Goal: Information Seeking & Learning: Learn about a topic

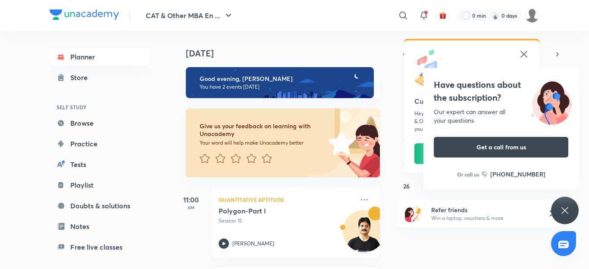
click at [565, 206] on icon at bounding box center [565, 211] width 10 height 10
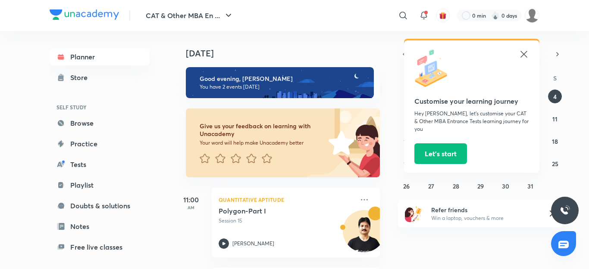
click at [523, 51] on icon at bounding box center [524, 54] width 10 height 10
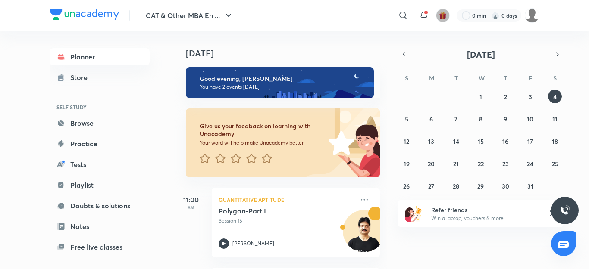
click at [441, 13] on img "button" at bounding box center [443, 16] width 8 height 8
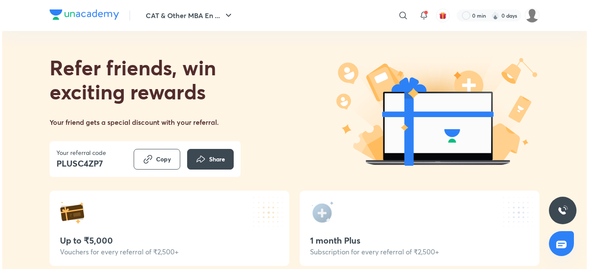
scroll to position [17, 0]
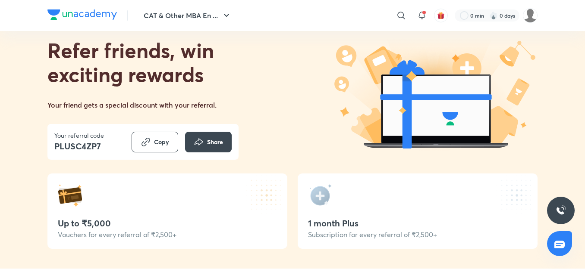
click at [209, 216] on div "Up to ₹5,000 Vouchers for every referral of ₹2,500+" at bounding box center [167, 211] width 240 height 75
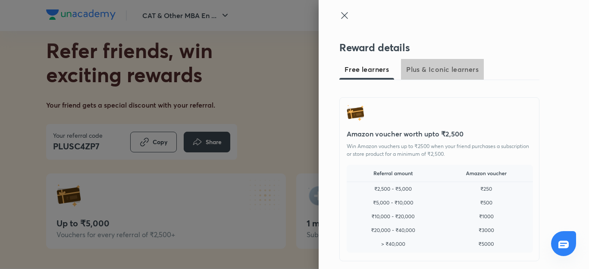
click at [446, 66] on span "Plus & Iconic learners" at bounding box center [442, 69] width 72 height 10
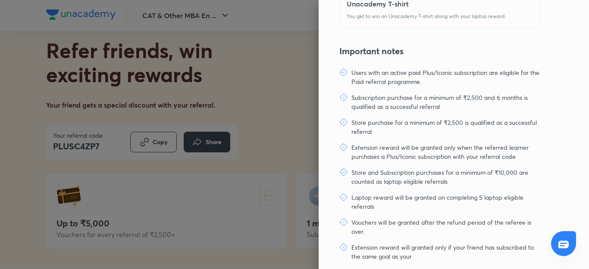
scroll to position [465, 0]
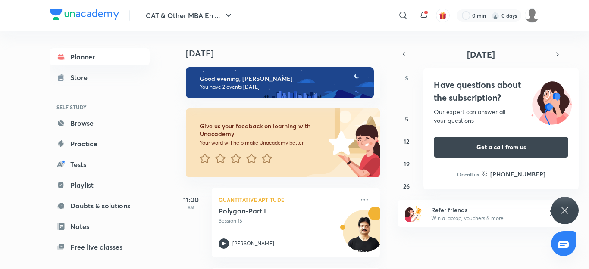
click at [563, 200] on div "Have questions about the subscription? Our expert can answer all your questions…" at bounding box center [565, 211] width 28 height 28
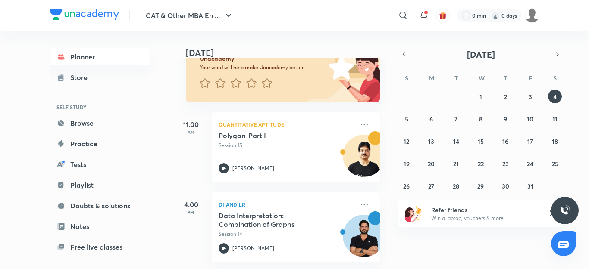
scroll to position [83, 0]
click at [404, 57] on icon "button" at bounding box center [404, 54] width 7 height 8
click at [551, 48] on button "button" at bounding box center [557, 54] width 12 height 12
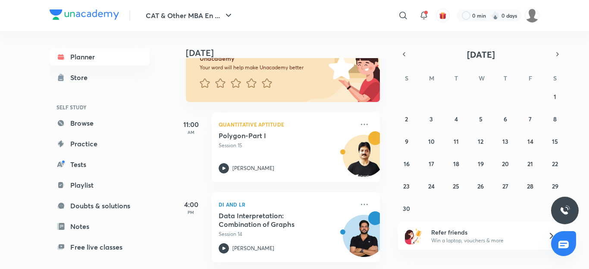
click at [551, 48] on button "button" at bounding box center [557, 54] width 12 height 12
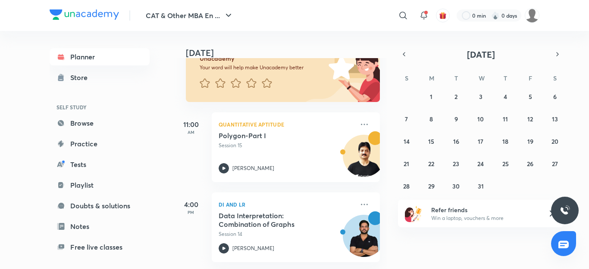
click at [551, 48] on button "button" at bounding box center [557, 54] width 12 height 12
click at [412, 250] on div "Today Good evening, chirag You have 2 events today Give us your feedback on lea…" at bounding box center [380, 150] width 413 height 238
click at [402, 53] on icon "button" at bounding box center [404, 54] width 7 height 8
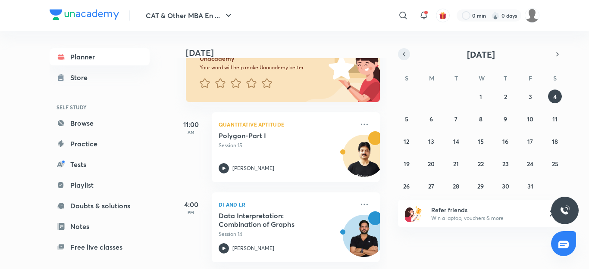
click at [402, 53] on icon "button" at bounding box center [404, 54] width 7 height 8
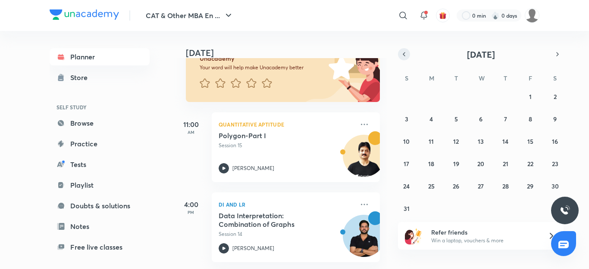
click at [402, 53] on icon "button" at bounding box center [404, 54] width 7 height 8
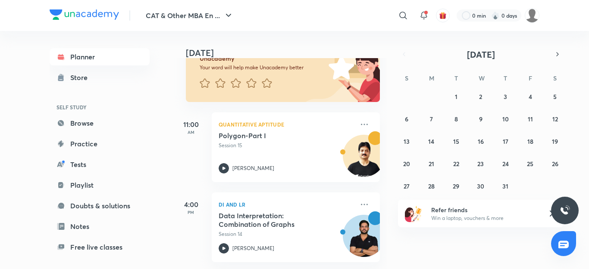
click at [402, 53] on icon "button" at bounding box center [404, 54] width 7 height 8
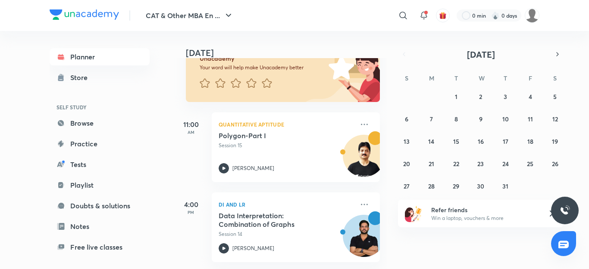
click at [402, 53] on icon "button" at bounding box center [404, 54] width 7 height 8
click at [485, 101] on button "2" at bounding box center [481, 97] width 14 height 14
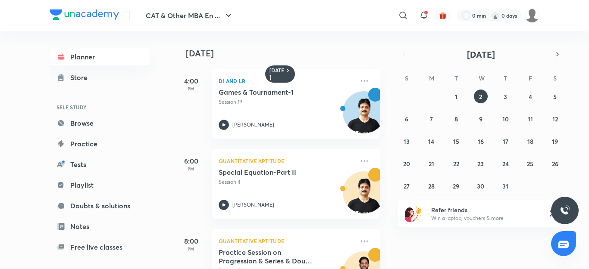
click at [550, 217] on icon at bounding box center [551, 214] width 10 height 10
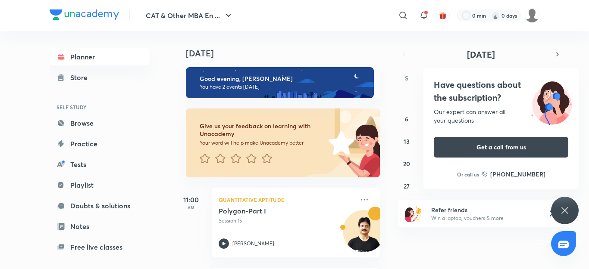
drag, startPoint x: 385, startPoint y: 78, endPoint x: 378, endPoint y: 76, distance: 6.8
drag, startPoint x: 378, startPoint y: 76, endPoint x: 355, endPoint y: 41, distance: 42.1
click at [355, 41] on div "Today" at bounding box center [281, 45] width 215 height 28
click at [570, 201] on div "Have questions about the subscription? Our expert can answer all your questions…" at bounding box center [565, 211] width 28 height 28
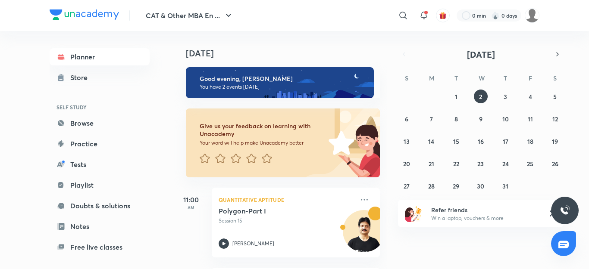
drag, startPoint x: 182, startPoint y: 30, endPoint x: 180, endPoint y: 25, distance: 5.2
drag, startPoint x: 180, startPoint y: 25, endPoint x: 162, endPoint y: 40, distance: 23.3
click at [162, 40] on div "Planner Store SELF STUDY Browse Practice Tests Playlist Doubts & solutions Note…" at bounding box center [108, 147] width 117 height 232
click at [558, 52] on icon "button" at bounding box center [557, 54] width 7 height 8
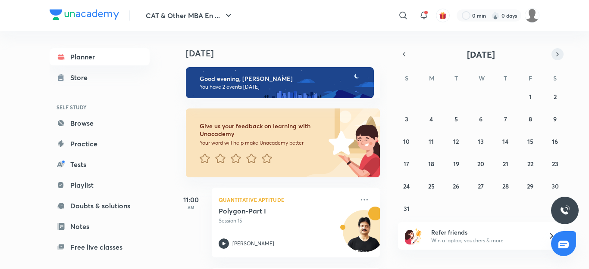
click at [558, 52] on icon "button" at bounding box center [557, 54] width 7 height 8
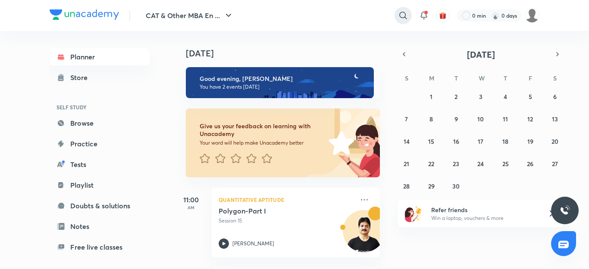
click at [405, 14] on icon at bounding box center [402, 15] width 7 height 7
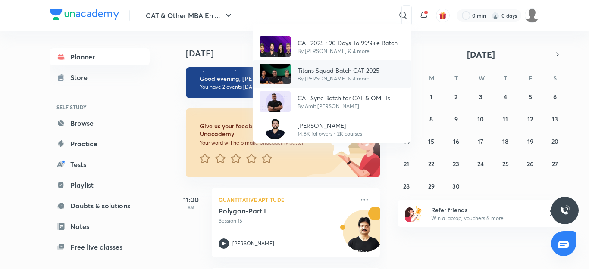
click at [305, 81] on p "By Lokesh Agarwal & 4 more" at bounding box center [338, 79] width 82 height 8
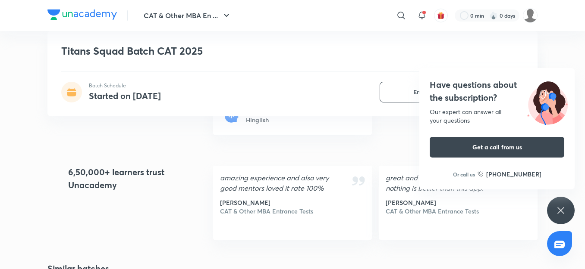
scroll to position [1702, 0]
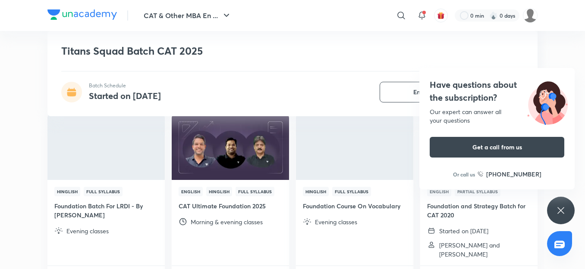
click at [562, 211] on icon at bounding box center [560, 211] width 10 height 10
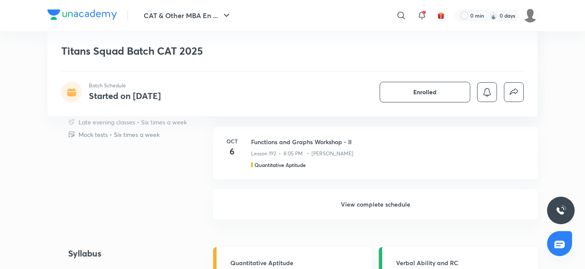
scroll to position [899, 0]
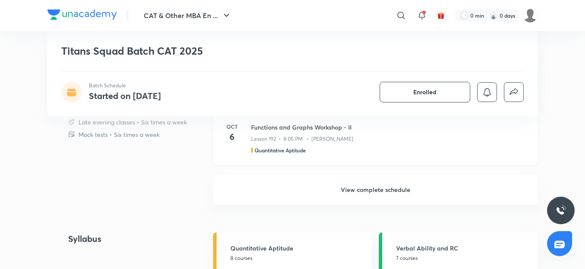
click at [460, 135] on div "Lesson 192 • 8:05 PM • Ravi Kumar" at bounding box center [389, 137] width 276 height 11
click at [399, 189] on h6 "View complete schedule" at bounding box center [375, 190] width 324 height 30
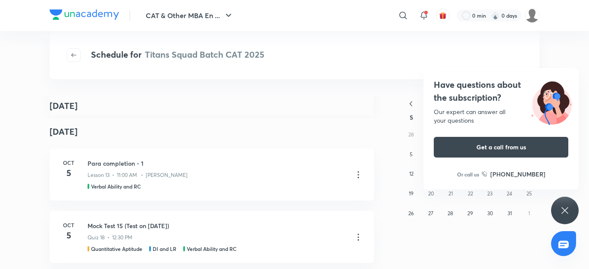
scroll to position [69, 0]
click at [569, 206] on icon at bounding box center [565, 211] width 10 height 10
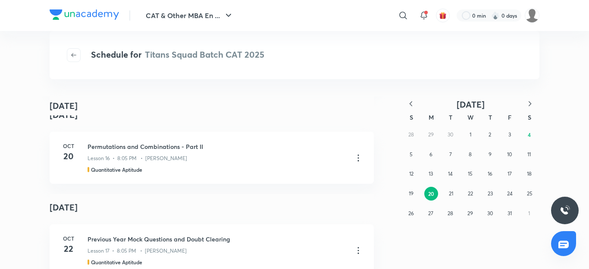
scroll to position [1504, 0]
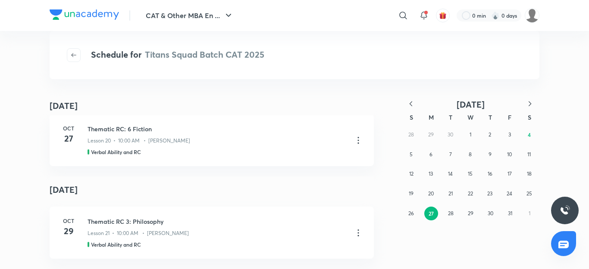
click at [410, 102] on icon "button" at bounding box center [411, 104] width 9 height 9
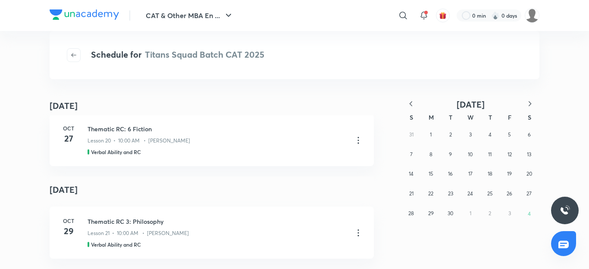
click at [410, 102] on icon "button" at bounding box center [411, 104] width 9 height 9
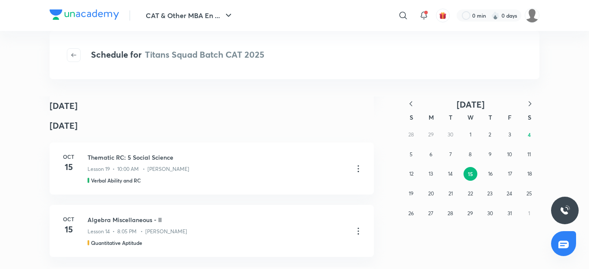
scroll to position [1018, 0]
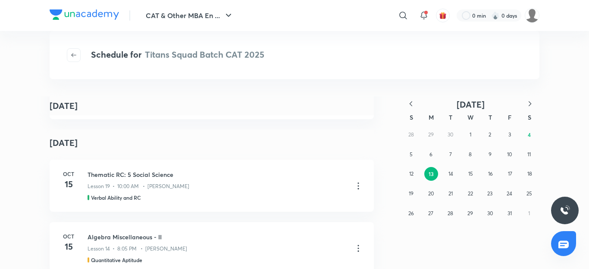
drag, startPoint x: 586, startPoint y: 63, endPoint x: 587, endPoint y: 28, distance: 35.8
click at [584, 28] on div "CAT & Other MBA En ... ​ 0 min 0 days Schedule for Titans Squad Batch CAT 2025 …" at bounding box center [294, 134] width 589 height 269
click at [584, 28] on header "CAT & Other MBA En ... ​ 0 min 0 days" at bounding box center [294, 15] width 589 height 31
drag, startPoint x: 587, startPoint y: 28, endPoint x: 588, endPoint y: 70, distance: 42.7
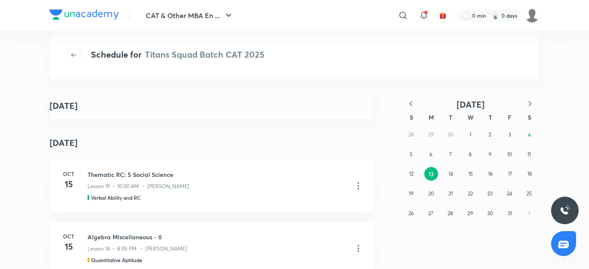
click at [584, 70] on div "CAT & Other MBA En ... ​ 0 min 0 days Schedule for Titans Squad Batch CAT 2025 …" at bounding box center [294, 134] width 589 height 269
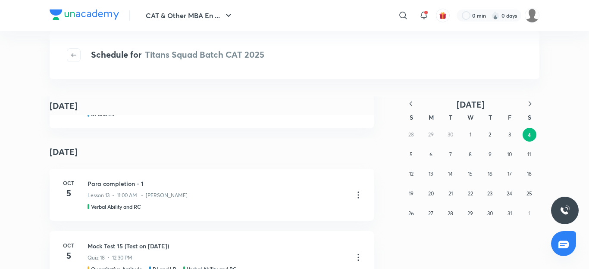
scroll to position [0, 0]
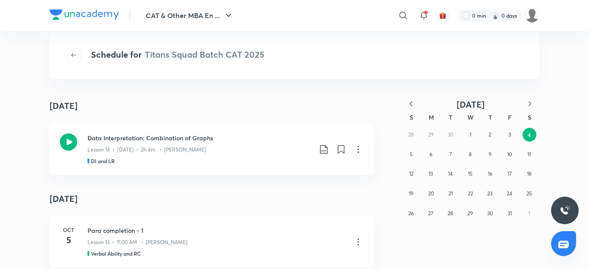
click at [462, 102] on span "October 2025" at bounding box center [471, 105] width 28 height 12
click at [410, 106] on icon "button" at bounding box center [411, 104] width 9 height 9
click at [483, 106] on span "September 2025" at bounding box center [471, 105] width 28 height 12
click at [584, 55] on div "CAT & Other MBA En ... ​ 0 min 0 days Schedule for Titans Squad Batch CAT 2025 …" at bounding box center [294, 134] width 589 height 269
click at [409, 101] on icon "button" at bounding box center [411, 104] width 9 height 9
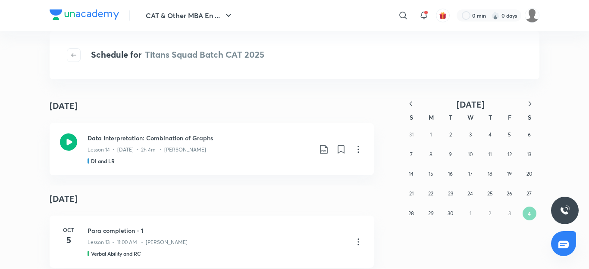
click at [409, 101] on icon "button" at bounding box center [411, 104] width 9 height 9
click at [412, 104] on icon "button" at bounding box center [411, 104] width 9 height 9
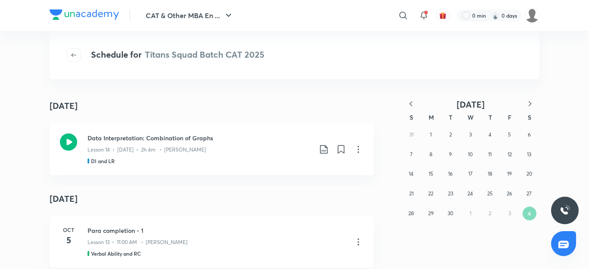
click at [412, 104] on icon "button" at bounding box center [411, 104] width 9 height 9
click at [470, 152] on abbr "5" at bounding box center [470, 154] width 3 height 6
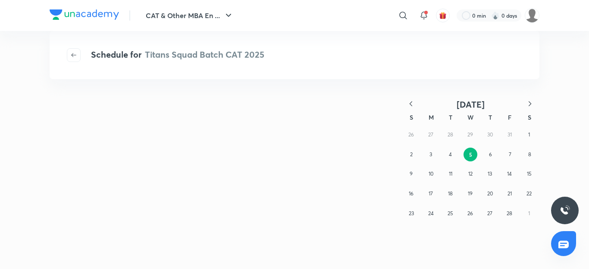
click at [529, 103] on icon "button" at bounding box center [530, 104] width 9 height 9
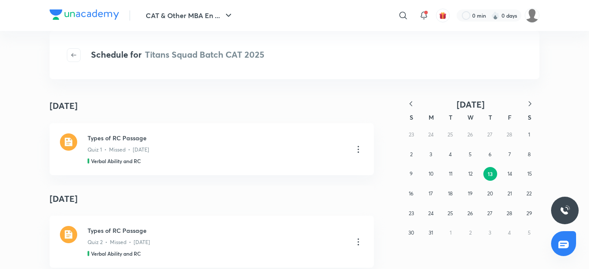
click at [529, 103] on icon "button" at bounding box center [530, 104] width 9 height 9
click at [435, 154] on button "5" at bounding box center [431, 155] width 14 height 14
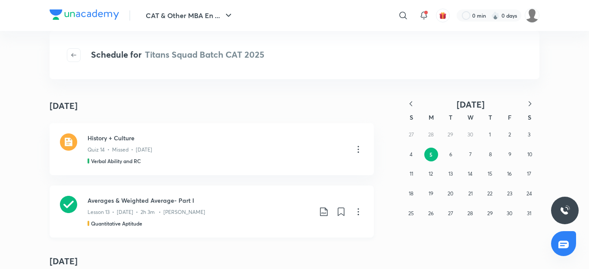
click at [61, 204] on icon at bounding box center [68, 204] width 17 height 17
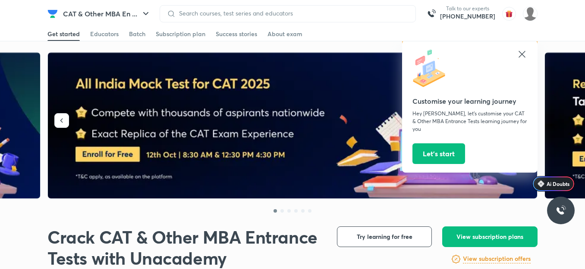
click at [524, 58] on icon at bounding box center [522, 54] width 10 height 10
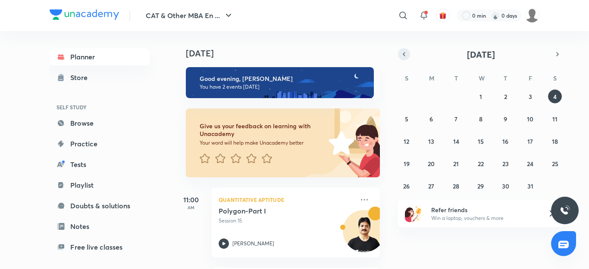
click at [404, 53] on icon "button" at bounding box center [404, 54] width 7 height 8
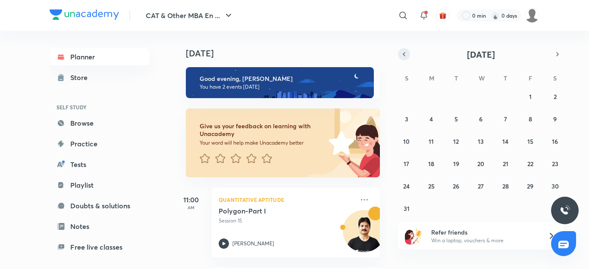
click at [404, 53] on icon "button" at bounding box center [404, 54] width 7 height 8
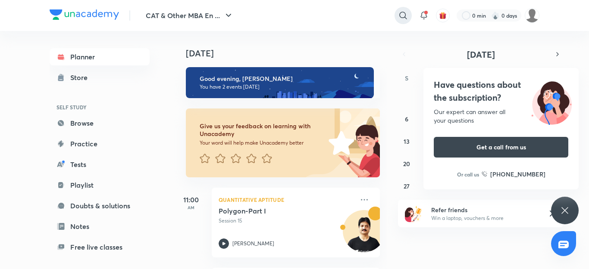
click at [404, 14] on icon at bounding box center [403, 15] width 10 height 10
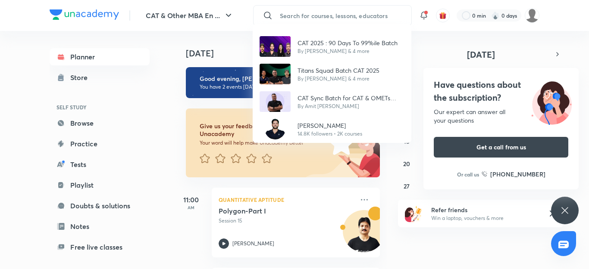
drag, startPoint x: 404, startPoint y: 14, endPoint x: 423, endPoint y: 48, distance: 39.4
click at [342, 72] on p "Titans Squad Batch CAT 2025" at bounding box center [338, 70] width 82 height 9
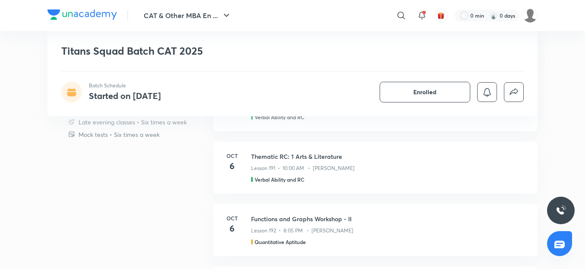
scroll to position [949, 0]
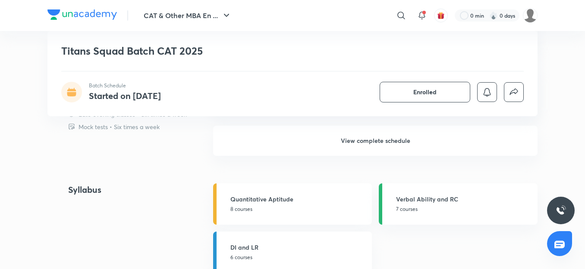
click at [374, 150] on h6 "View complete schedule" at bounding box center [375, 141] width 324 height 30
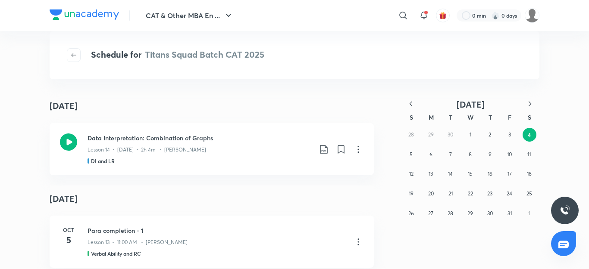
click at [412, 103] on icon "button" at bounding box center [411, 104] width 9 height 9
click at [411, 106] on icon "button" at bounding box center [411, 104] width 9 height 9
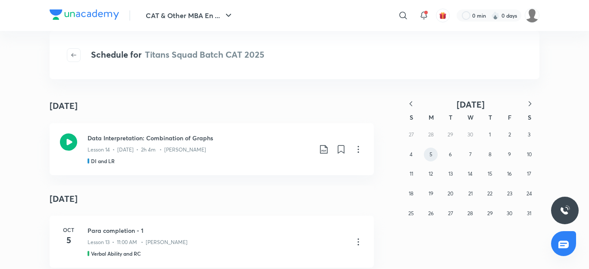
click at [434, 157] on button "5" at bounding box center [431, 155] width 14 height 14
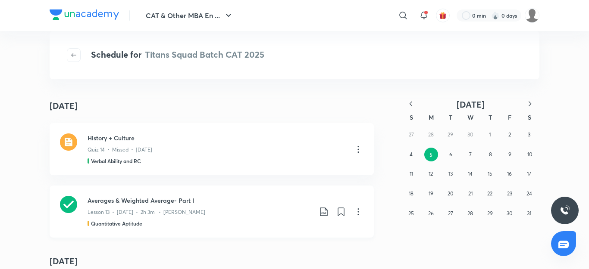
click at [66, 205] on icon at bounding box center [68, 204] width 17 height 17
